Goal: Find specific page/section: Find specific page/section

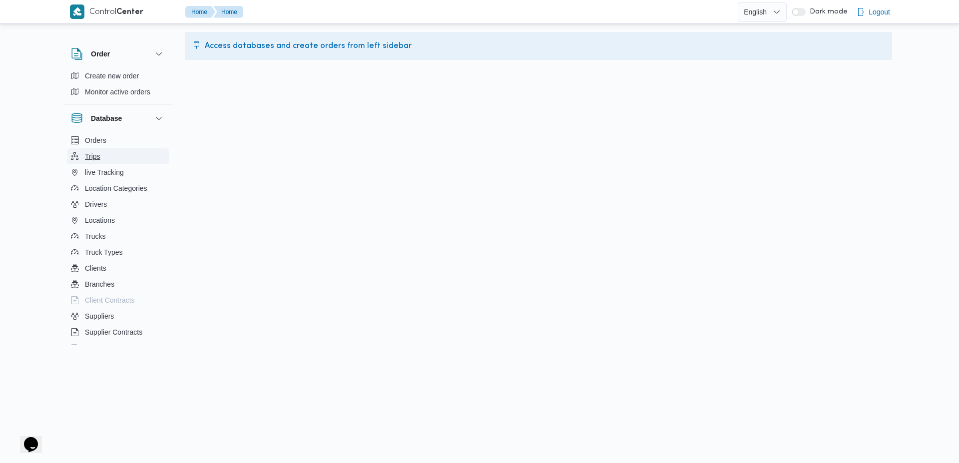
click at [94, 152] on span "Trips" at bounding box center [92, 156] width 15 height 12
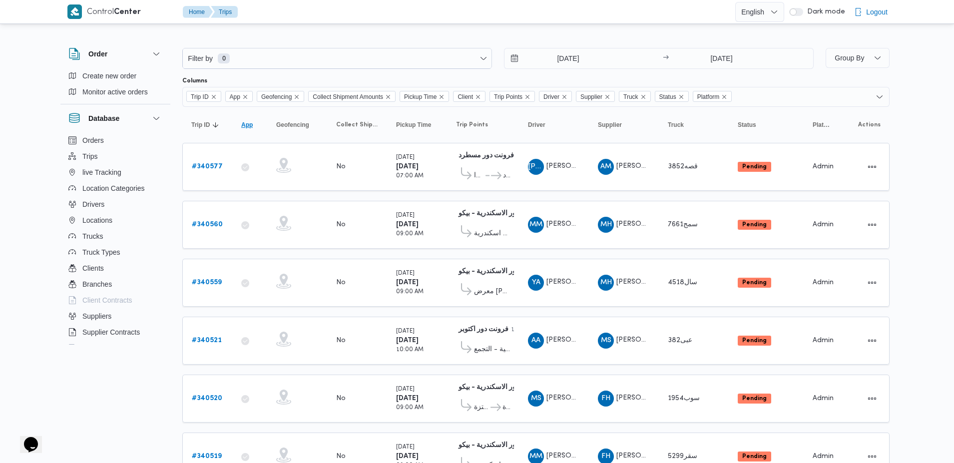
click at [243, 125] on span "App" at bounding box center [246, 125] width 11 height 8
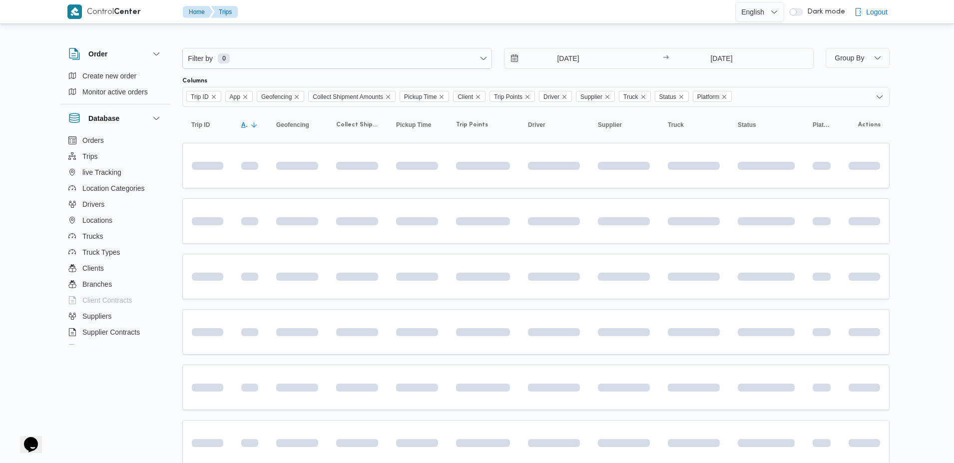
click at [243, 125] on span "App" at bounding box center [244, 125] width 7 height 8
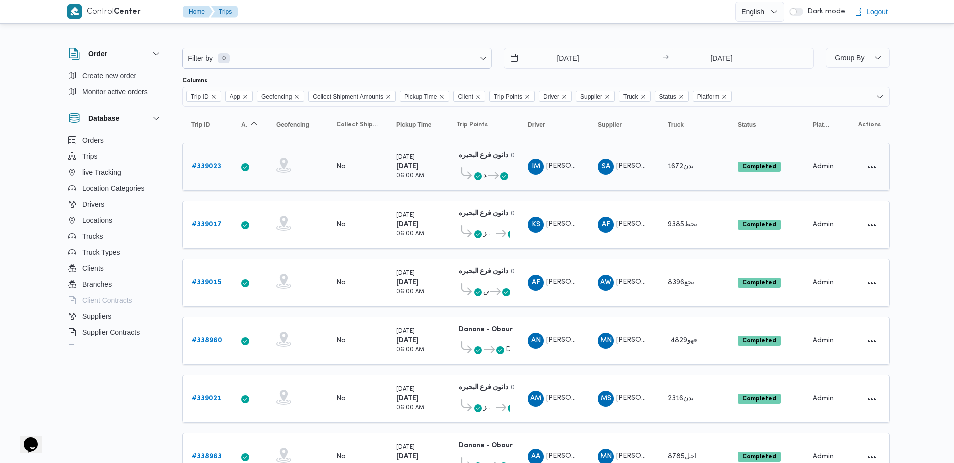
click at [207, 168] on b "# 339023" at bounding box center [206, 166] width 29 height 6
